Goal: Find specific page/section

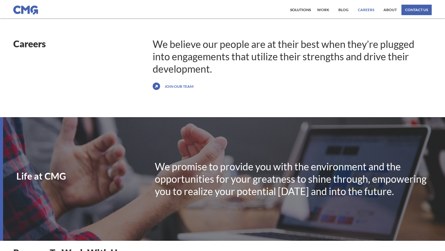
click at [366, 11] on link "Careers" at bounding box center [366, 10] width 19 height 11
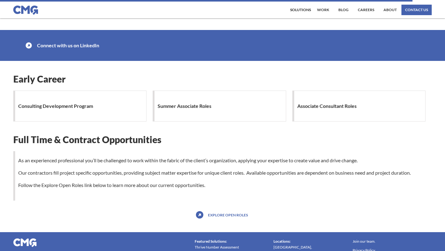
scroll to position [589, 0]
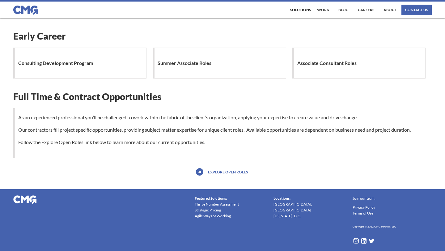
click at [192, 62] on h1 "Summer Associate Roles" at bounding box center [186, 63] width 57 height 12
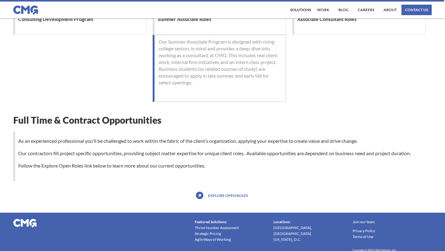
scroll to position [656, 0]
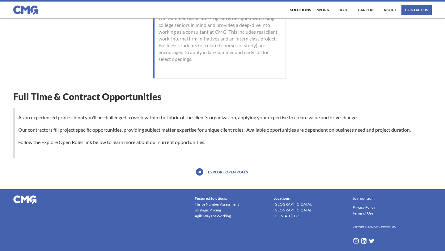
click at [225, 171] on link "Explore open roles" at bounding box center [228, 172] width 43 height 10
